Goal: Download file/media

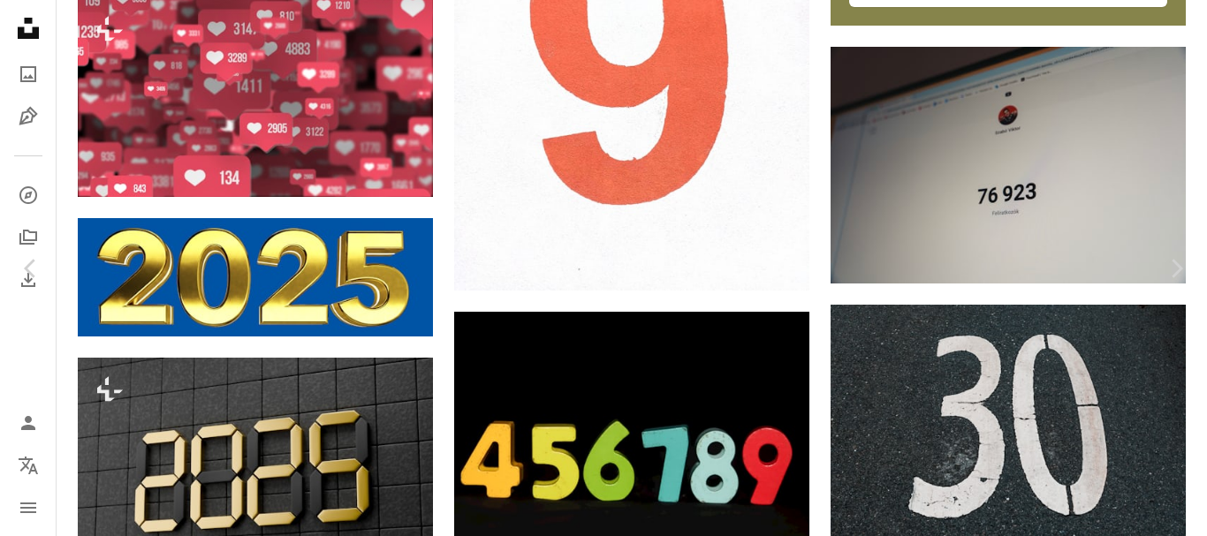
scroll to position [879, 0]
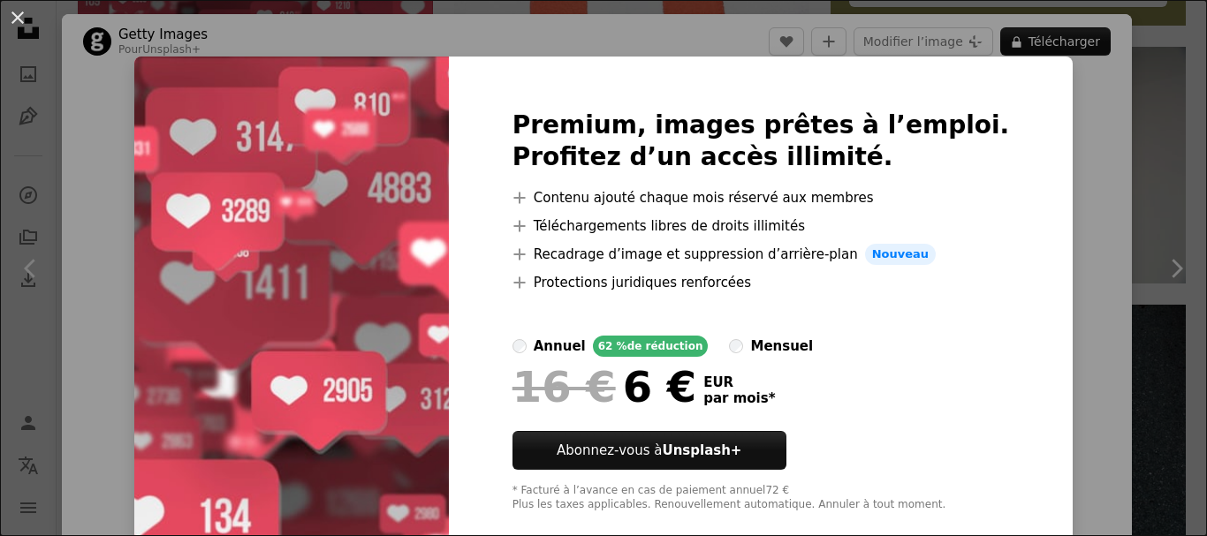
click at [1083, 186] on div "An X shape Premium, images prêtes à l’emploi. Profitez d’un accès illimité. A p…" at bounding box center [603, 268] width 1207 height 536
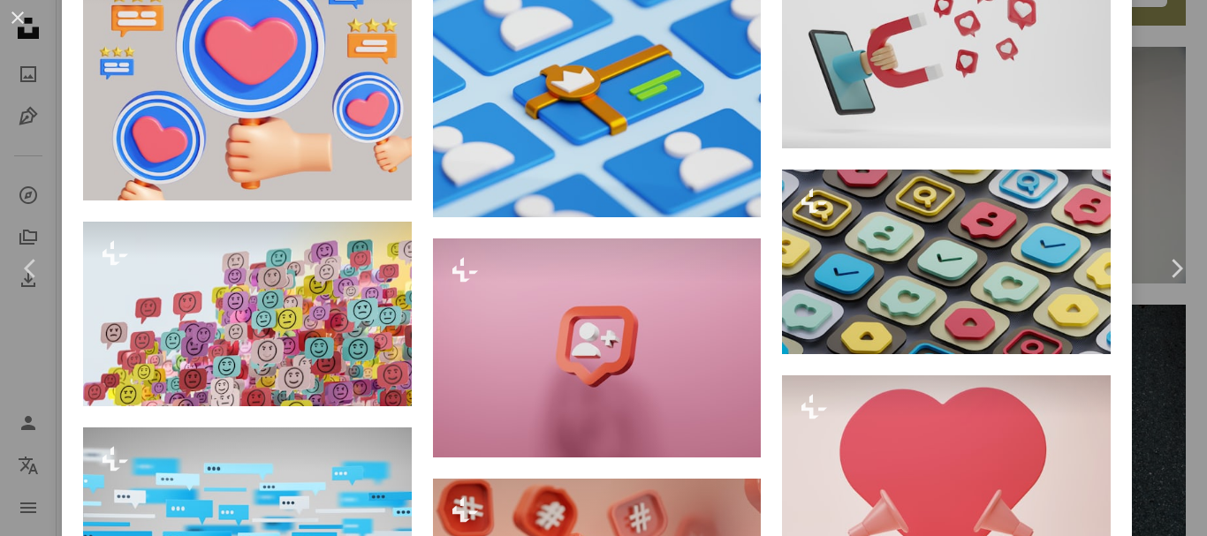
scroll to position [4596, 0]
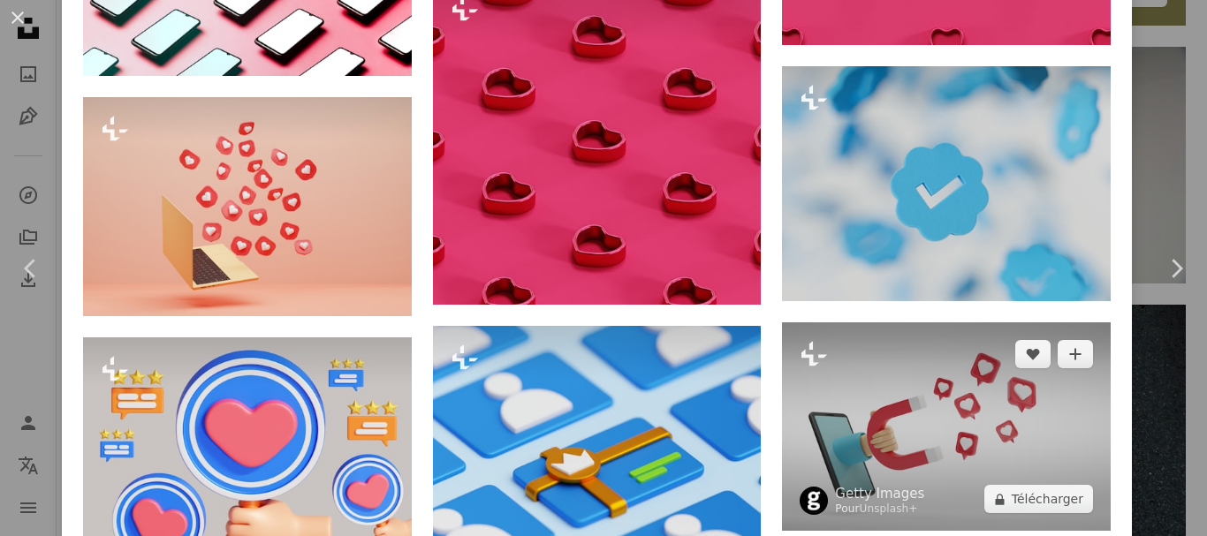
click at [929, 339] on img at bounding box center [946, 427] width 329 height 209
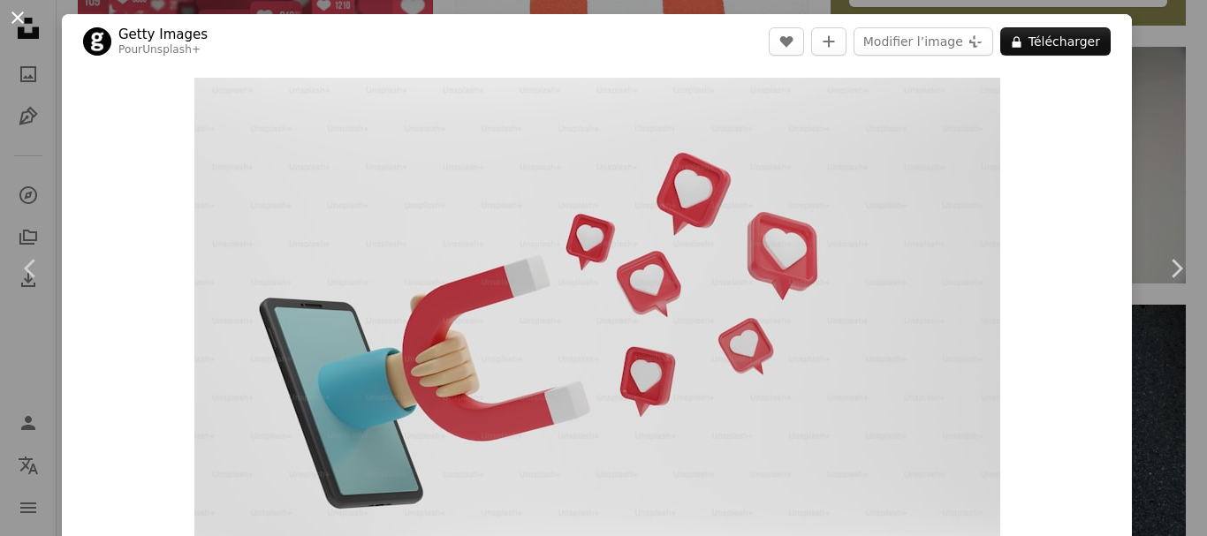
click at [22, 11] on button "An X shape" at bounding box center [17, 17] width 21 height 21
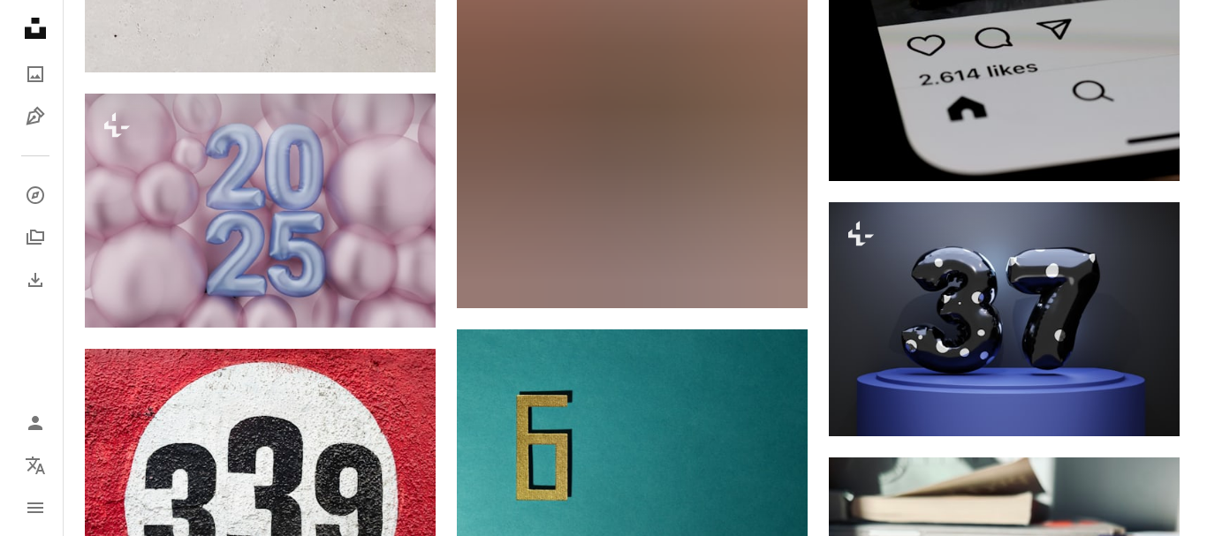
scroll to position [15050, 0]
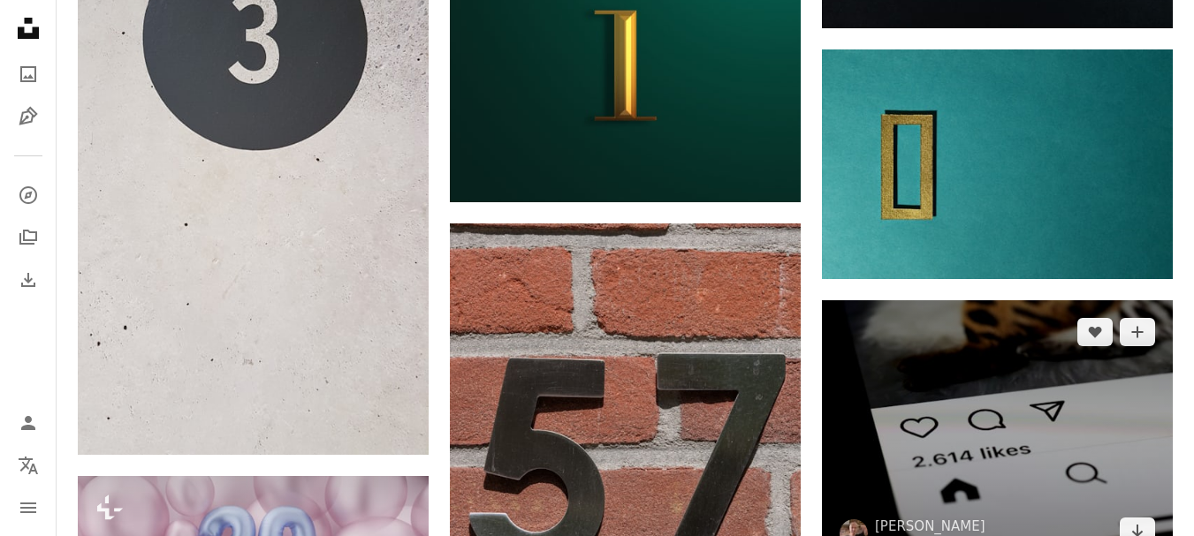
click at [1016, 352] on img at bounding box center [997, 432] width 351 height 263
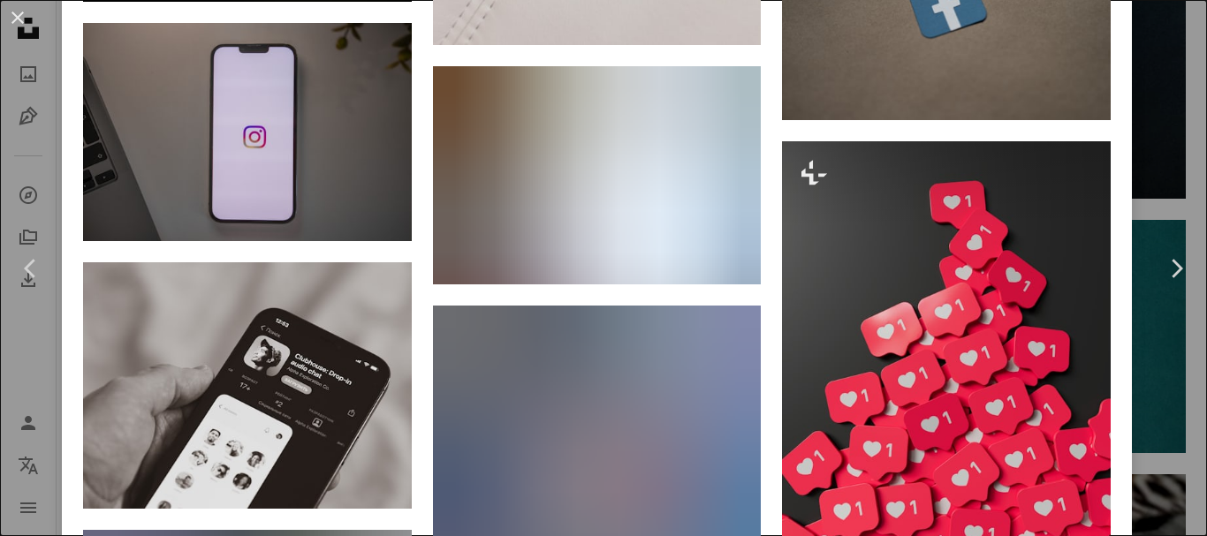
scroll to position [5360, 0]
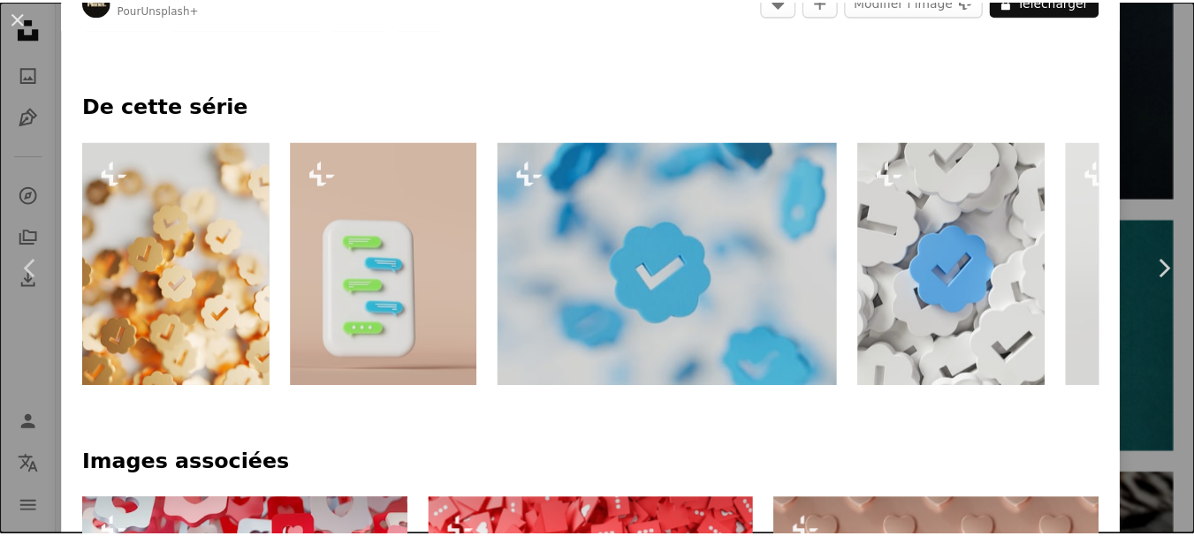
scroll to position [1149, 0]
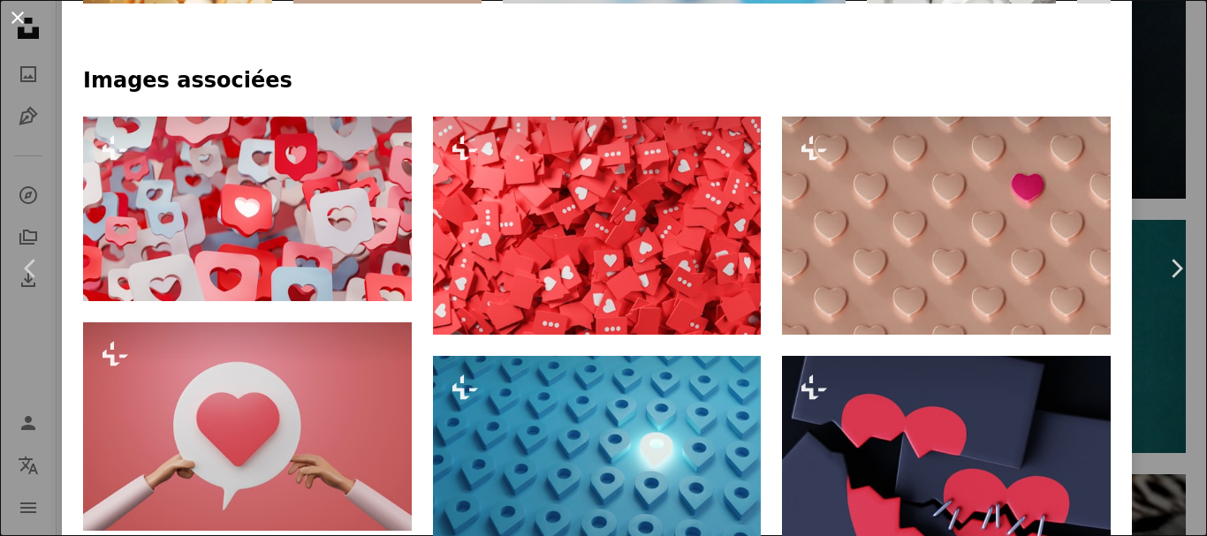
click at [11, 11] on button "An X shape" at bounding box center [17, 17] width 21 height 21
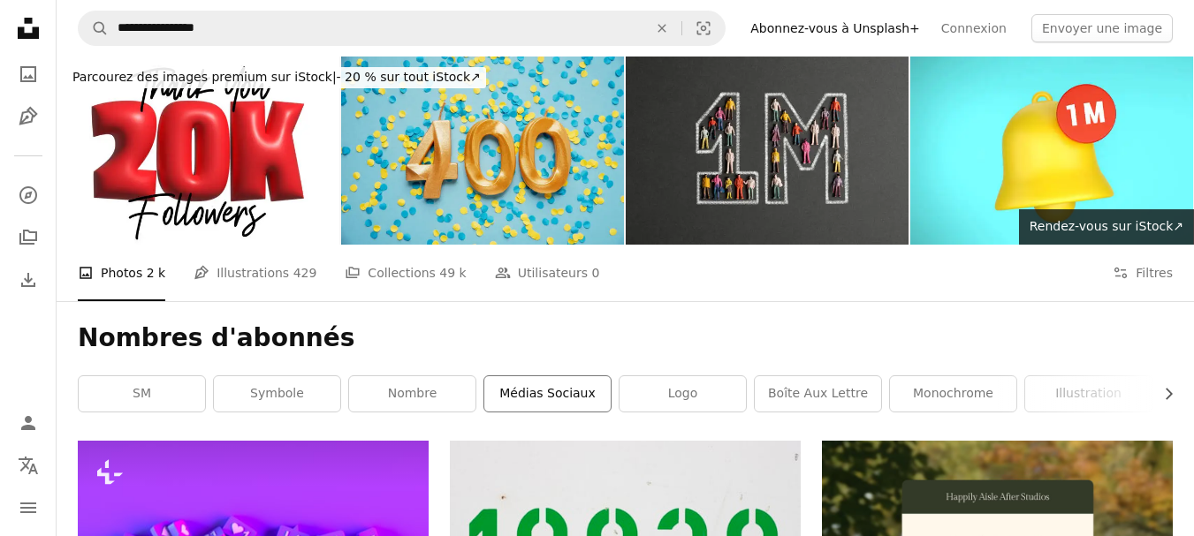
click at [499, 391] on link "Médias sociaux" at bounding box center [547, 394] width 126 height 35
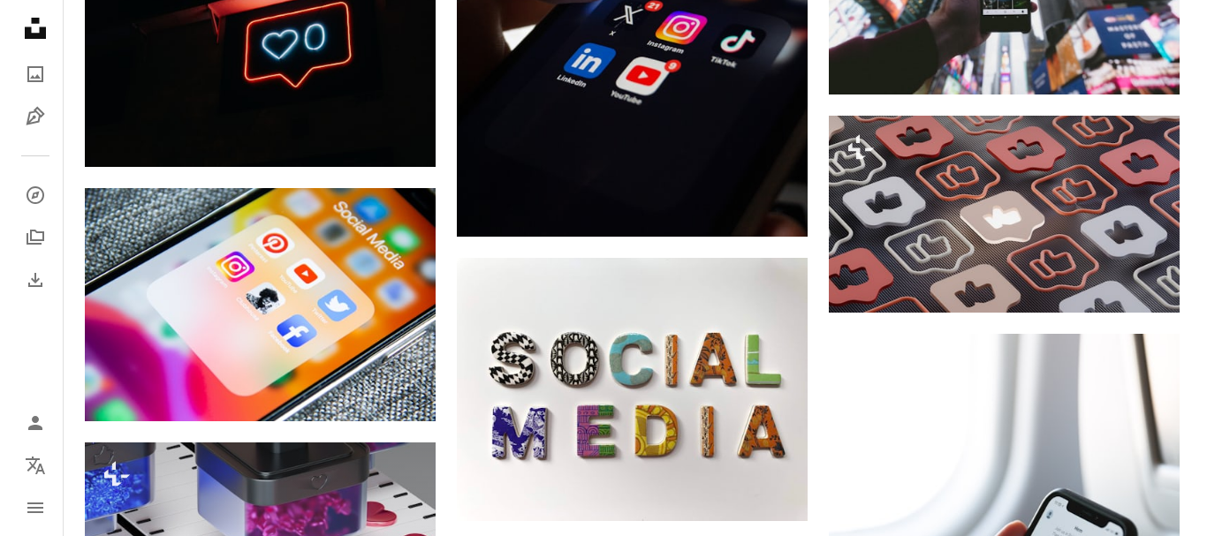
scroll to position [2681, 0]
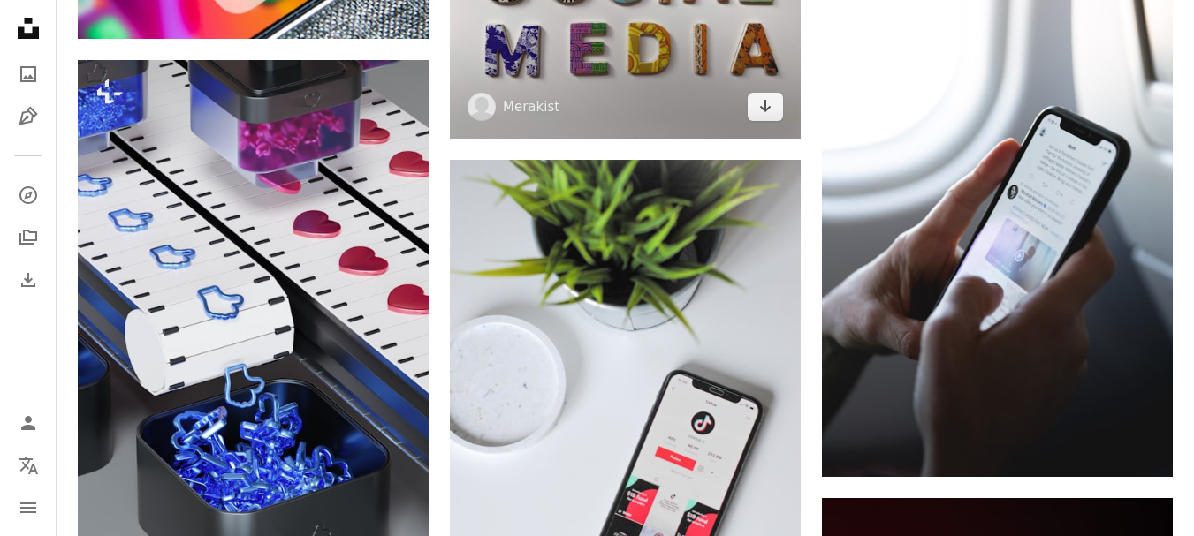
click at [491, 90] on img at bounding box center [625, 6] width 351 height 263
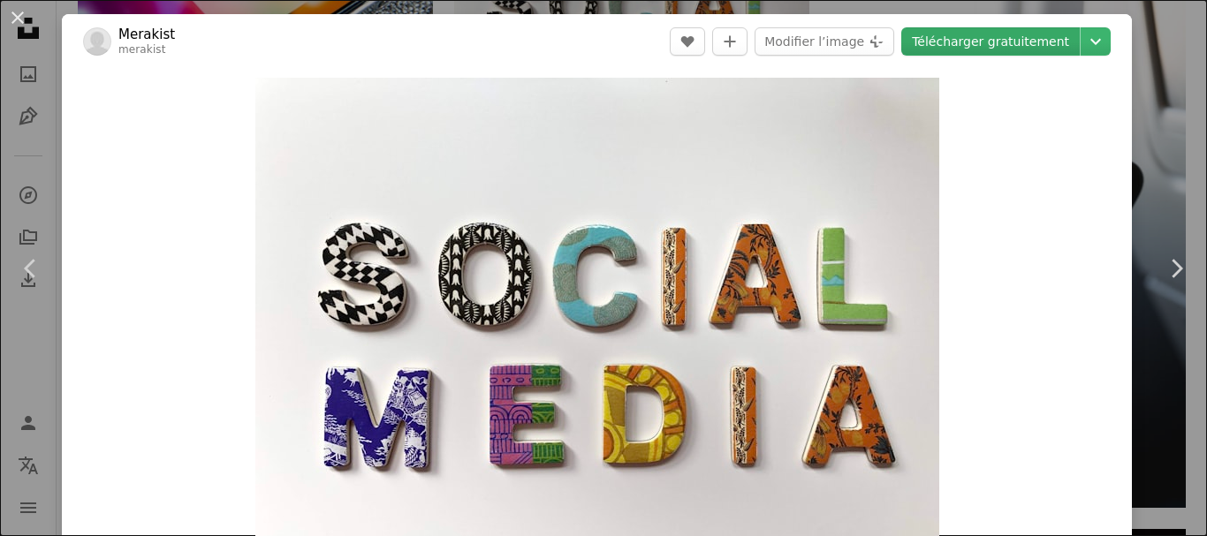
click at [956, 36] on link "Télécharger gratuitement" at bounding box center [991, 41] width 179 height 28
